Goal: Information Seeking & Learning: Learn about a topic

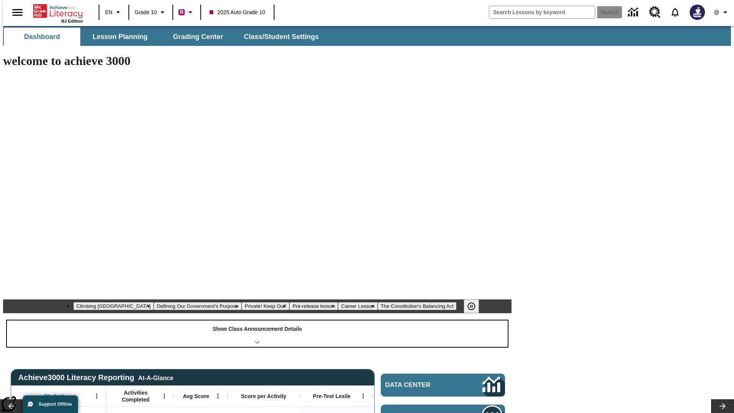
click at [257, 320] on div "Show Class Announcement Details" at bounding box center [257, 333] width 501 height 26
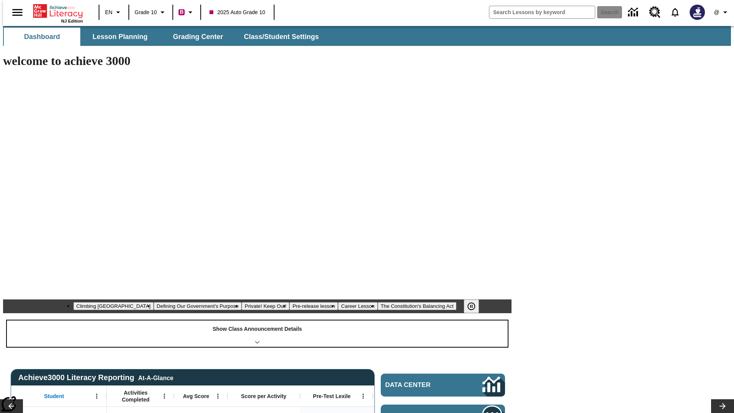
click at [257, 320] on div "Show Class Announcement Details" at bounding box center [257, 333] width 501 height 26
